Goal: Task Accomplishment & Management: Manage account settings

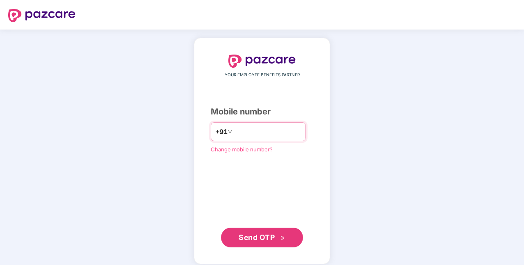
drag, startPoint x: 0, startPoint y: 0, endPoint x: 238, endPoint y: 133, distance: 272.2
click at [238, 133] on input "number" at bounding box center [267, 131] width 67 height 13
type input "**********"
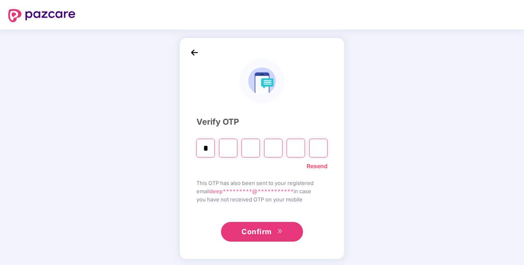
type input "*"
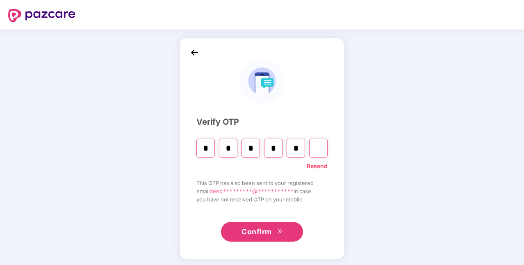
type input "*"
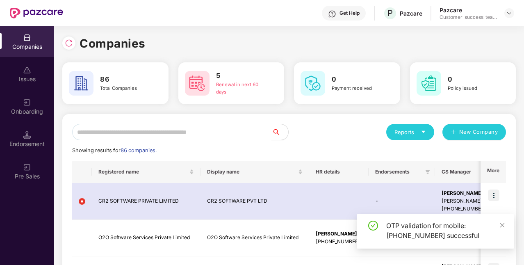
click at [218, 131] on input "text" at bounding box center [172, 132] width 200 height 16
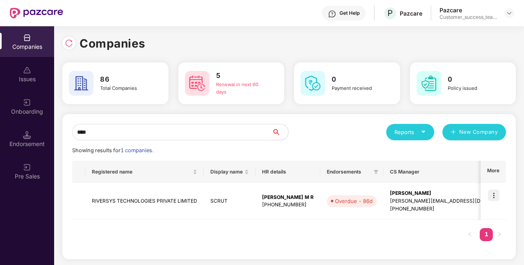
click at [193, 133] on input "****" at bounding box center [172, 132] width 200 height 16
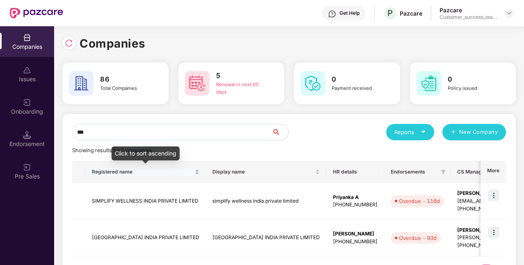
type input "****"
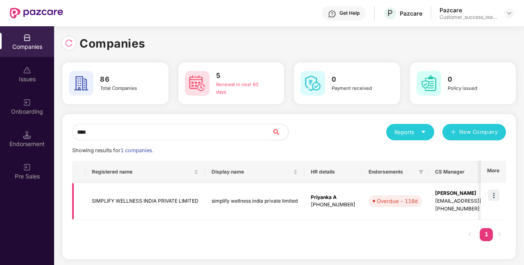
click at [493, 191] on img at bounding box center [493, 195] width 11 height 11
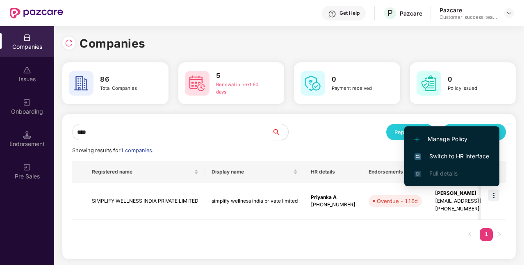
click at [453, 157] on span "Switch to HR interface" at bounding box center [452, 156] width 75 height 9
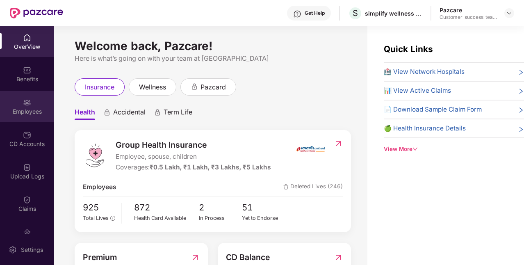
click at [18, 111] on div "Employees" at bounding box center [27, 112] width 54 height 8
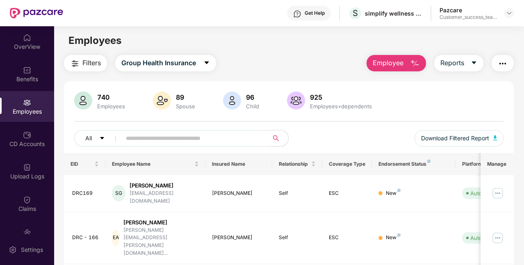
click at [162, 142] on input "text" at bounding box center [192, 138] width 132 height 12
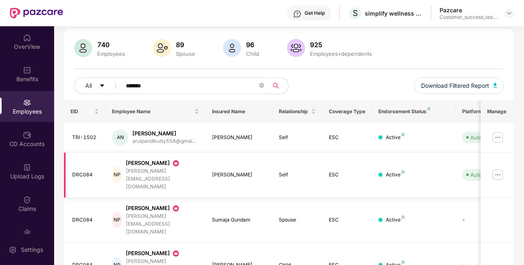
type input "*******"
click at [167, 166] on div "[PERSON_NAME]" at bounding box center [162, 163] width 73 height 8
click at [98, 171] on div "DRC084" at bounding box center [85, 175] width 27 height 8
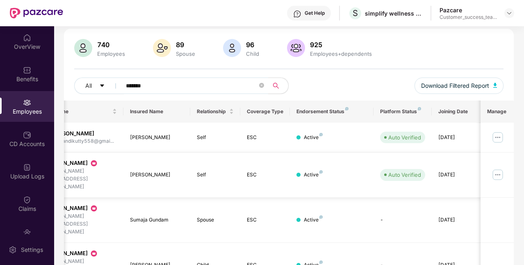
click at [499, 168] on img at bounding box center [498, 174] width 13 height 13
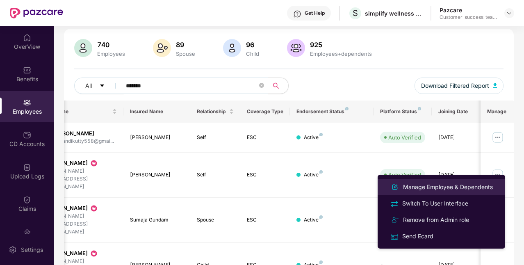
click at [459, 184] on div "Manage Employee & Dependents" at bounding box center [448, 187] width 93 height 9
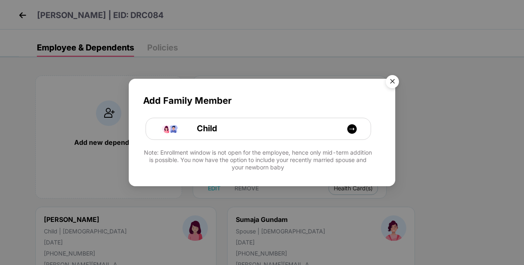
click at [397, 84] on img "Close" at bounding box center [392, 82] width 23 height 23
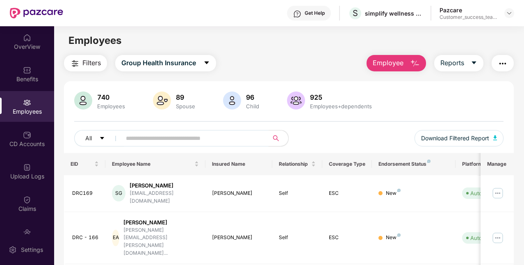
click at [198, 143] on input "text" at bounding box center [192, 138] width 132 height 12
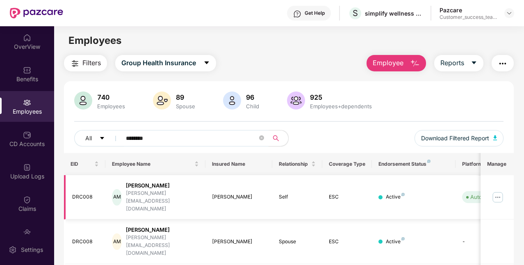
type input "********"
click at [506, 186] on td at bounding box center [497, 197] width 33 height 45
click at [502, 191] on img at bounding box center [498, 197] width 13 height 13
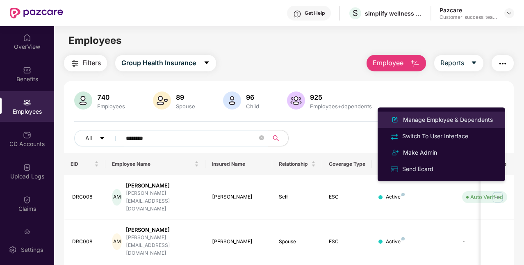
click at [462, 120] on div "Manage Employee & Dependents" at bounding box center [448, 119] width 93 height 9
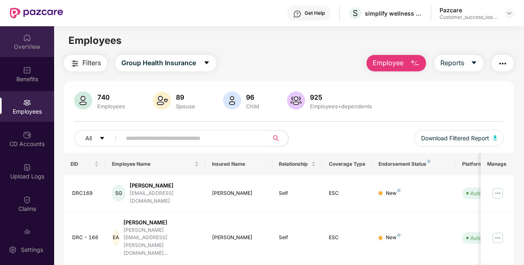
click at [23, 51] on div "OverView" at bounding box center [27, 41] width 54 height 31
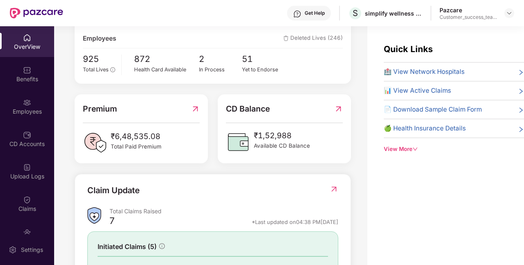
scroll to position [127, 0]
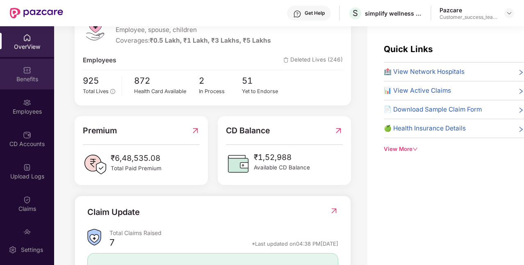
click at [18, 71] on div "Benefits" at bounding box center [27, 74] width 54 height 31
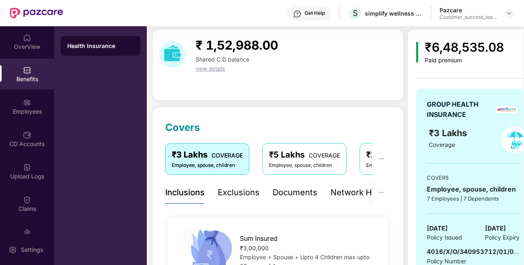
scroll to position [25, 0]
click at [240, 202] on div "Exclusions" at bounding box center [239, 193] width 42 height 23
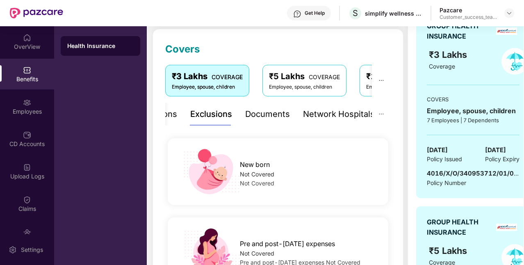
scroll to position [103, 0]
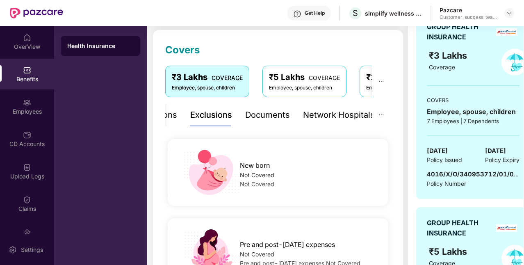
click at [270, 118] on div "Documents" at bounding box center [267, 115] width 45 height 13
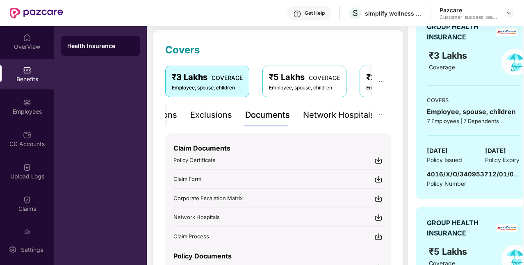
click at [377, 161] on img at bounding box center [379, 160] width 8 height 8
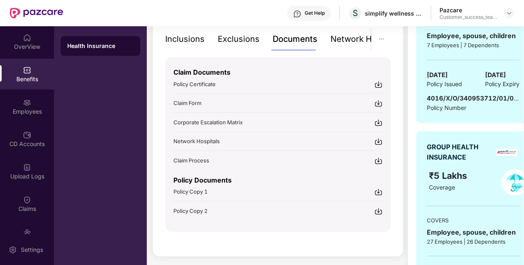
scroll to position [180, 0]
click at [379, 190] on img at bounding box center [379, 192] width 8 height 8
click at [381, 210] on img at bounding box center [379, 211] width 8 height 8
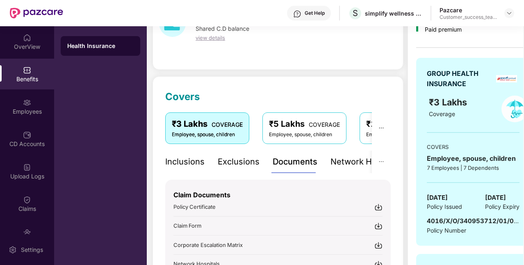
scroll to position [51, 0]
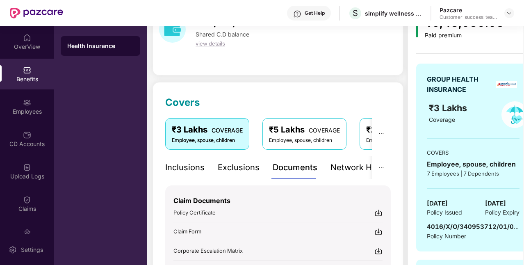
click at [275, 139] on div "Employee, spouse, children" at bounding box center [304, 141] width 71 height 8
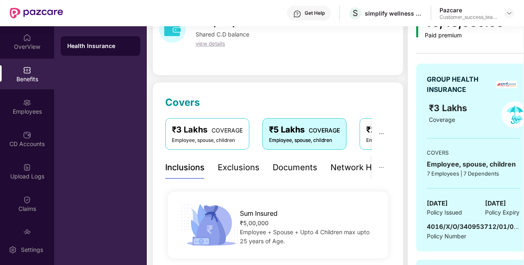
click at [293, 168] on div "Documents" at bounding box center [295, 167] width 45 height 13
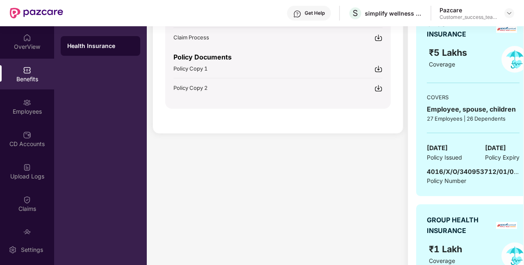
scroll to position [300, 0]
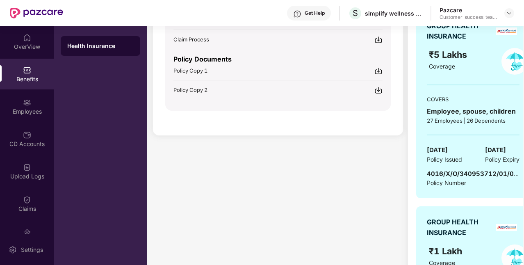
click at [377, 73] on img at bounding box center [379, 71] width 8 height 8
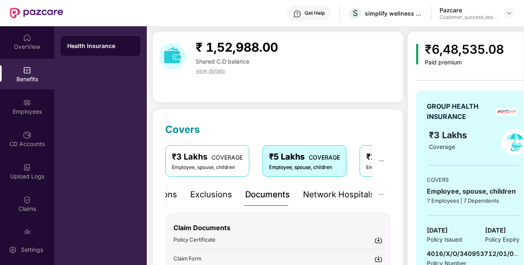
scroll to position [0, 0]
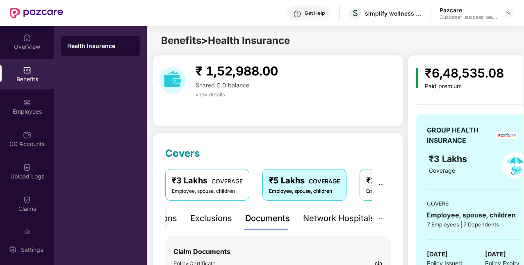
click at [215, 221] on div "Exclusions" at bounding box center [211, 218] width 42 height 13
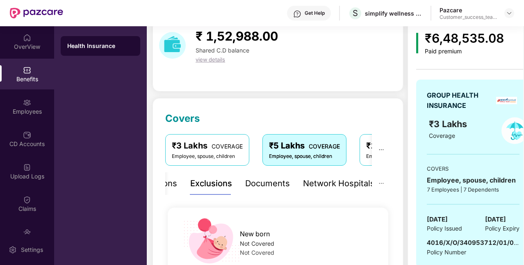
scroll to position [29, 0]
